Goal: Transaction & Acquisition: Download file/media

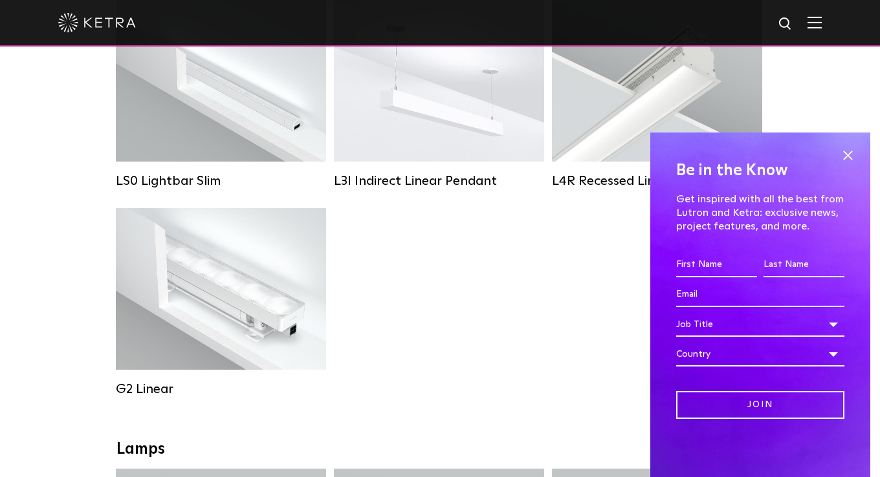
scroll to position [547, 0]
click at [844, 149] on span at bounding box center [847, 155] width 19 height 19
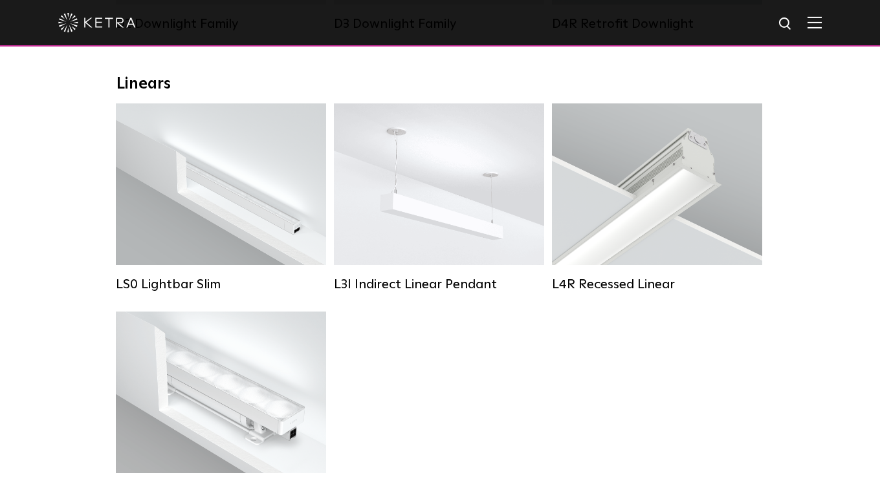
scroll to position [446, 0]
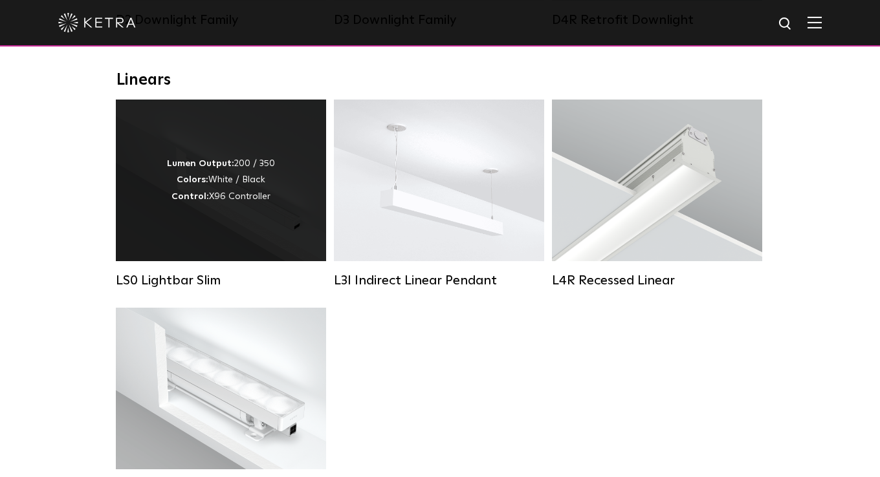
click at [300, 248] on div "Lumen Output: 200 / 350 Colors: White / Black Control: X96 Controller" at bounding box center [221, 181] width 210 height 162
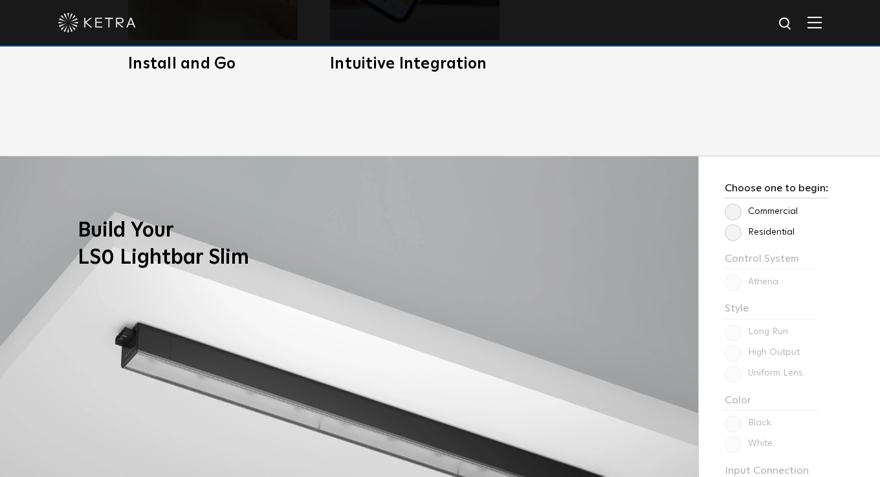
scroll to position [914, 0]
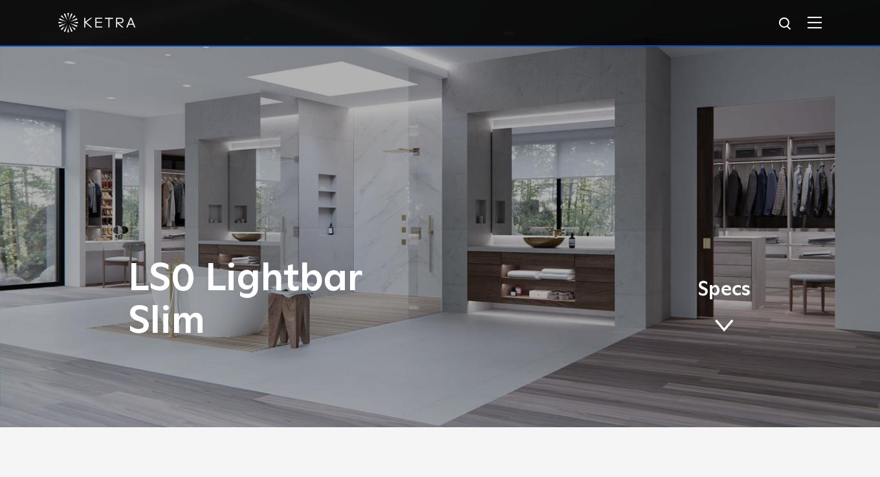
click at [719, 314] on link "Specs" at bounding box center [723, 312] width 53 height 50
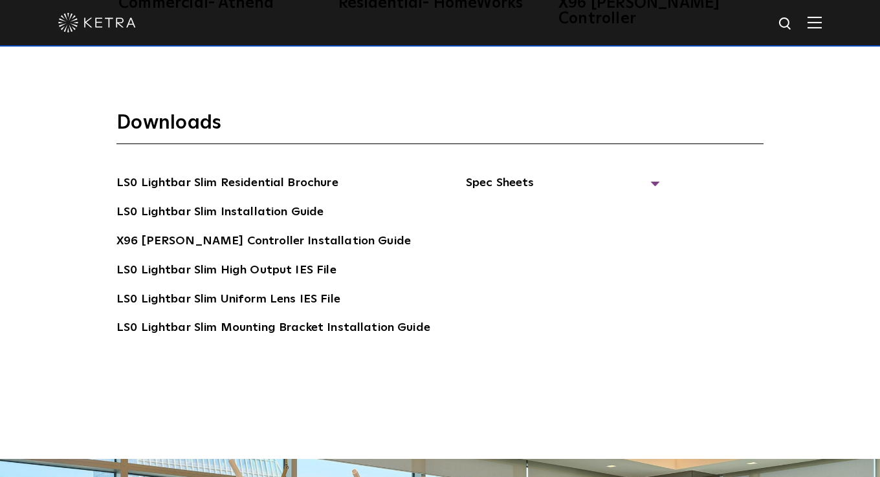
scroll to position [2376, 0]
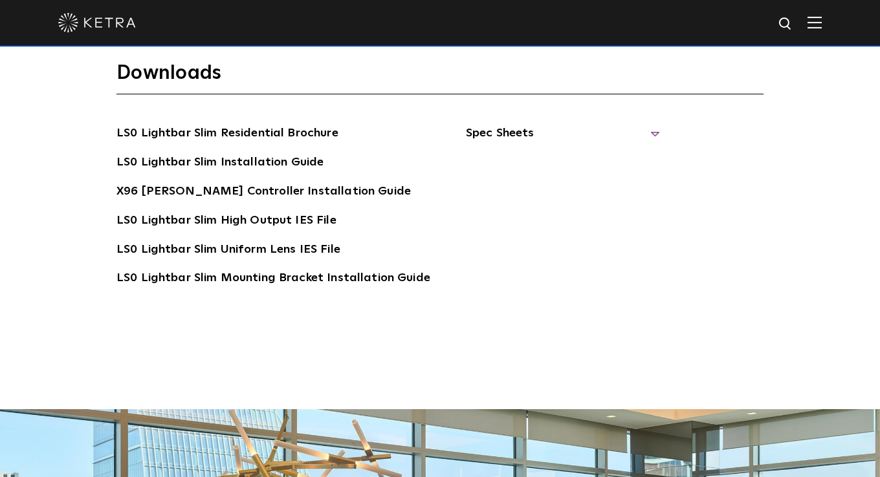
click at [569, 124] on span "Spec Sheets" at bounding box center [563, 138] width 194 height 28
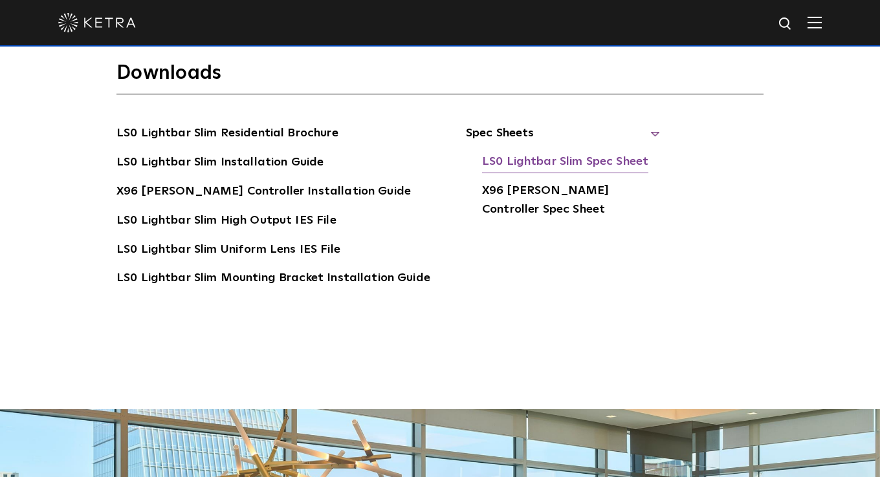
click at [580, 153] on link "LS0 Lightbar Slim Spec Sheet" at bounding box center [565, 163] width 166 height 21
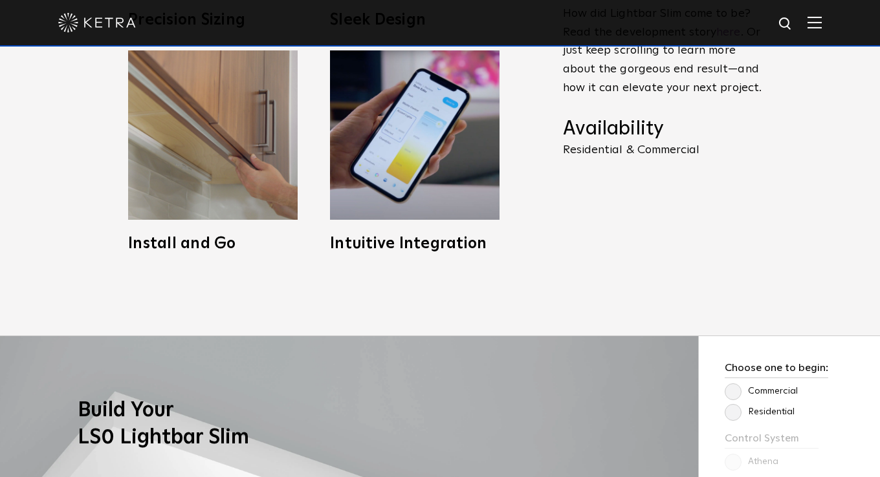
scroll to position [739, 0]
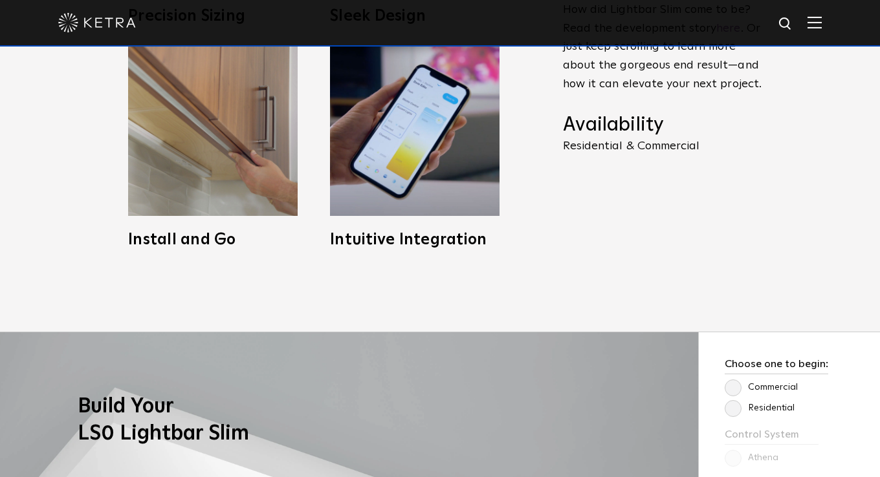
click at [255, 296] on div "Slim Profile, Full Power Meet Lightbar Slim. It’s the stunning Ketra light you …" at bounding box center [440, 35] width 880 height 593
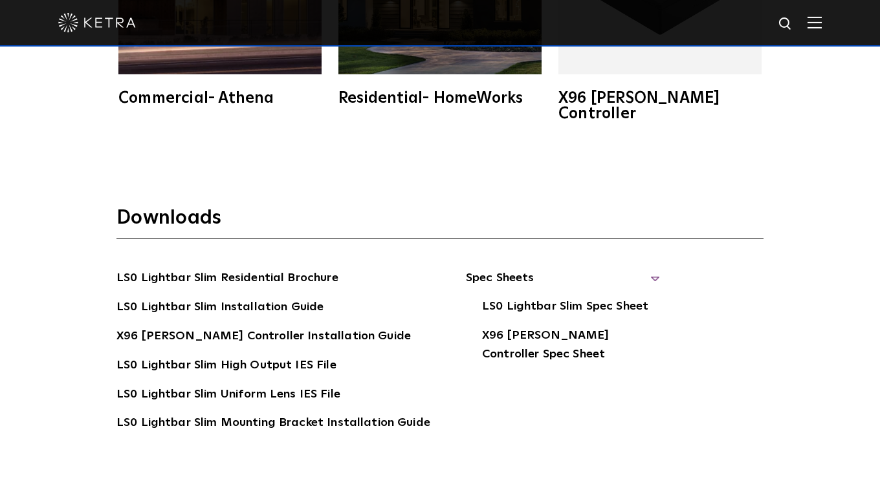
scroll to position [2232, 0]
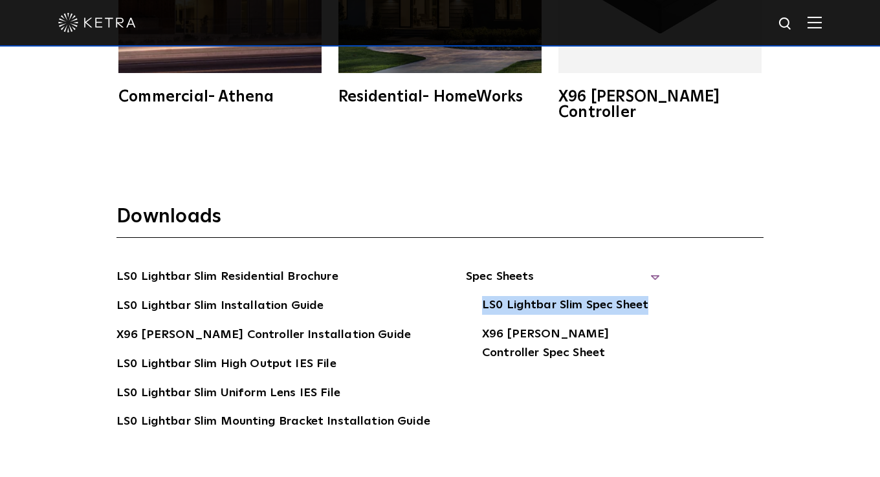
drag, startPoint x: 470, startPoint y: 287, endPoint x: 642, endPoint y: 290, distance: 172.1
click at [642, 296] on ul "LS0 Lightbar Slim Spec Sheet X96 Ketra Controller Spec Sheet" at bounding box center [563, 330] width 194 height 68
copy link "LS0 Lightbar Slim Spec Sheet"
click at [395, 178] on div "Downloads LS0 Lightbar Slim Residential Brochure LS0 Lightbar Slim Installation…" at bounding box center [440, 357] width 880 height 391
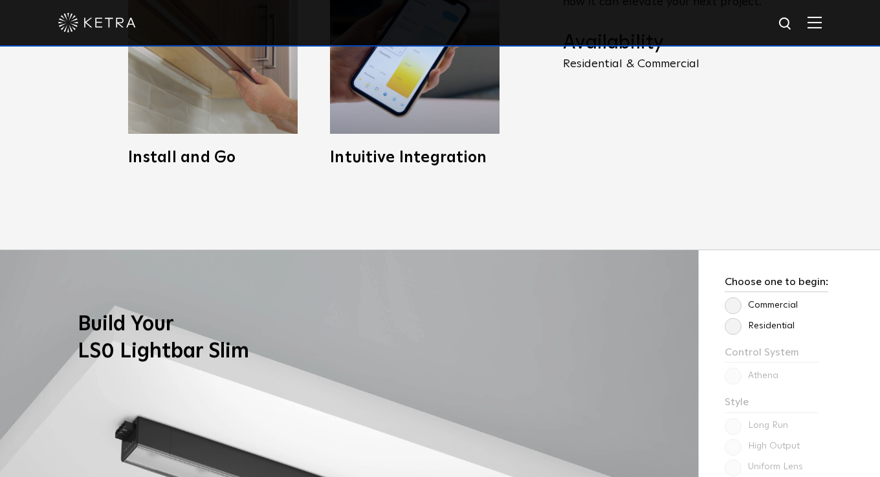
scroll to position [817, 0]
